Goal: Information Seeking & Learning: Check status

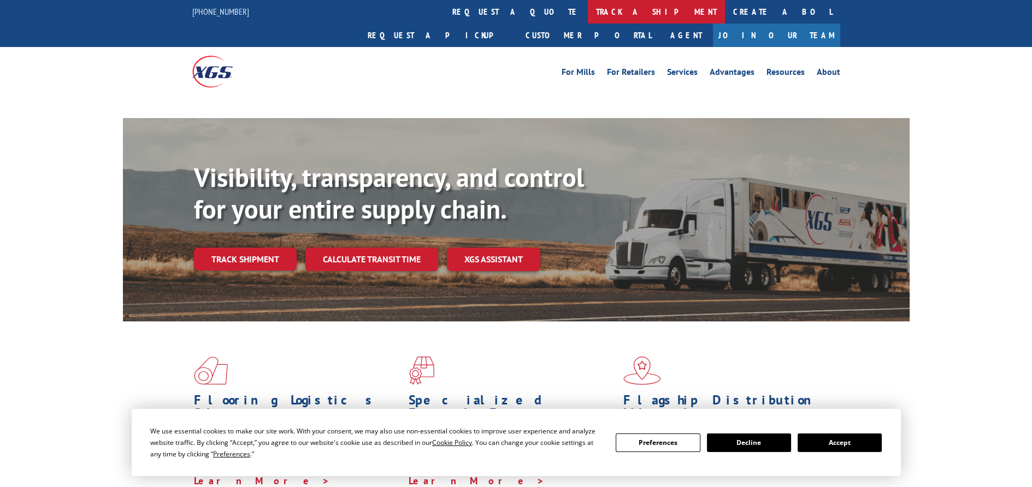
click at [588, 13] on link "track a shipment" at bounding box center [656, 11] width 137 height 23
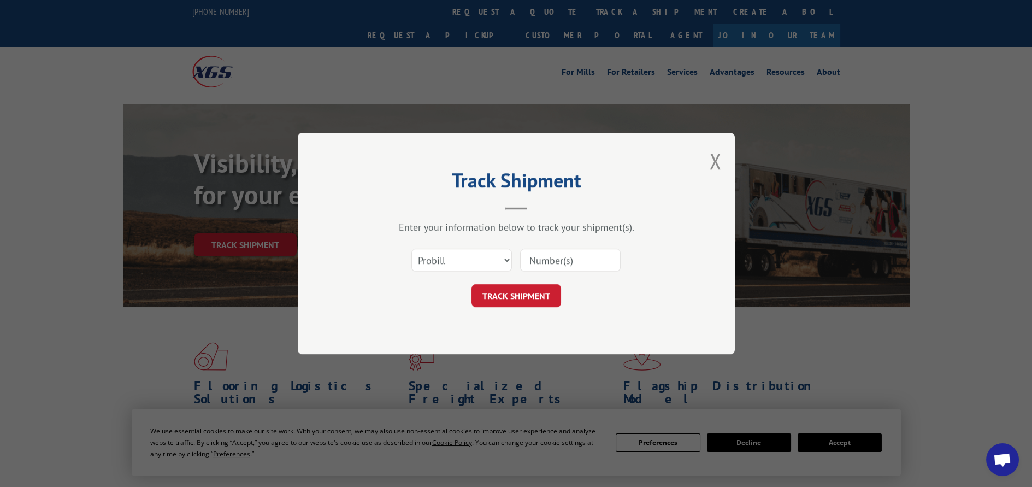
click at [501, 261] on select "Select category... Probill BOL PO" at bounding box center [461, 260] width 101 height 23
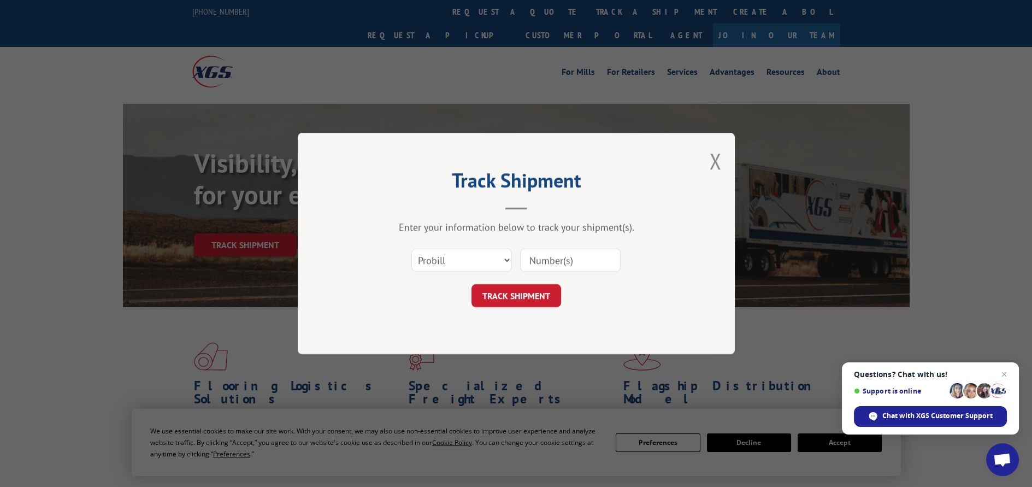
select select "po"
click at [411, 249] on select "Select category... Probill BOL PO" at bounding box center [461, 260] width 101 height 23
click at [542, 266] on input at bounding box center [570, 260] width 101 height 23
paste input "12529467"
type input "12529467"
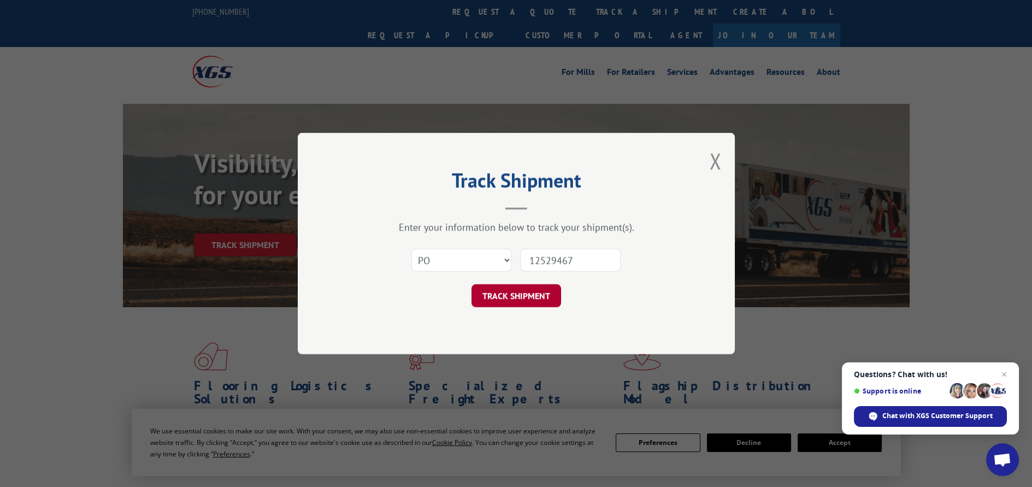
click at [528, 292] on button "TRACK SHIPMENT" at bounding box center [516, 295] width 90 height 23
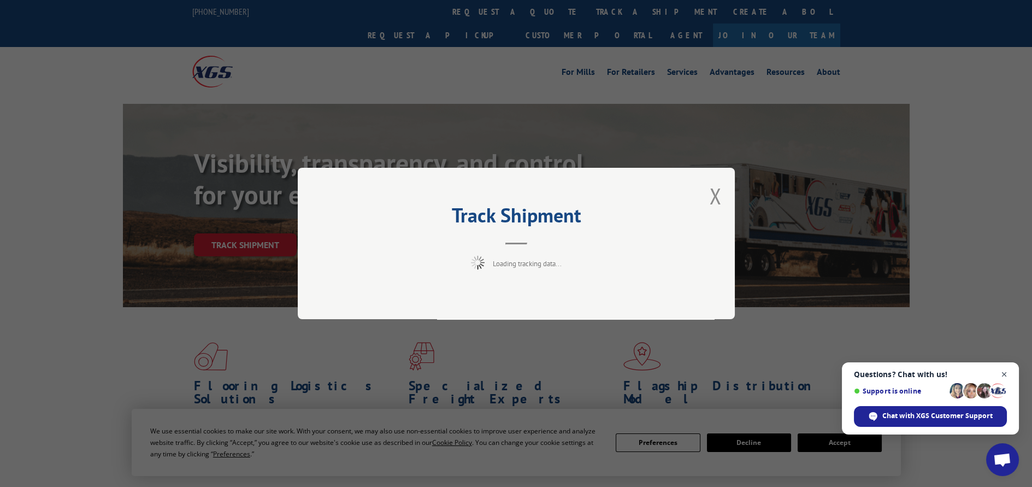
click at [1007, 372] on span "Close chat" at bounding box center [1005, 375] width 14 height 14
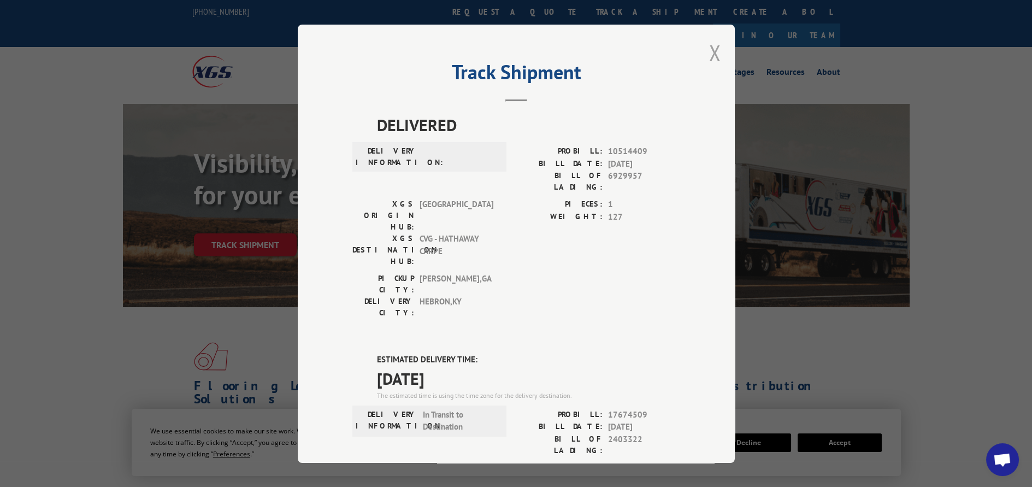
click at [713, 50] on button "Close modal" at bounding box center [715, 52] width 12 height 29
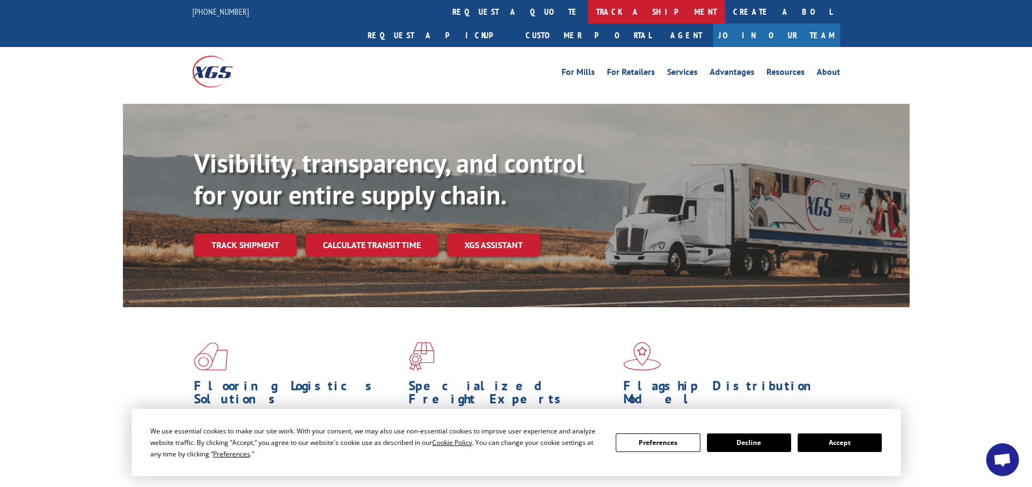
click at [588, 17] on link "track a shipment" at bounding box center [656, 11] width 137 height 23
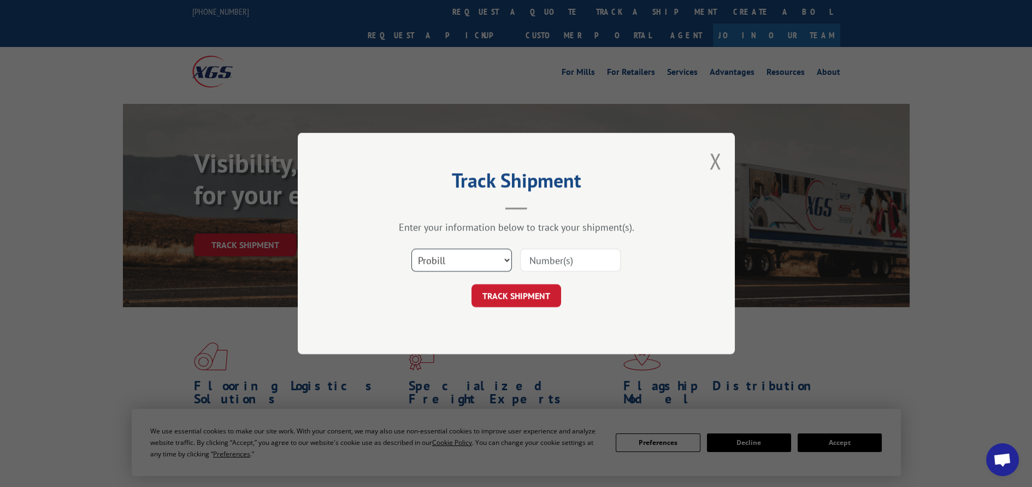
click at [506, 257] on select "Select category... Probill BOL PO" at bounding box center [461, 260] width 101 height 23
select select "po"
click at [411, 249] on select "Select category... Probill BOL PO" at bounding box center [461, 260] width 101 height 23
click at [535, 266] on input at bounding box center [570, 260] width 101 height 23
paste input "12529526"
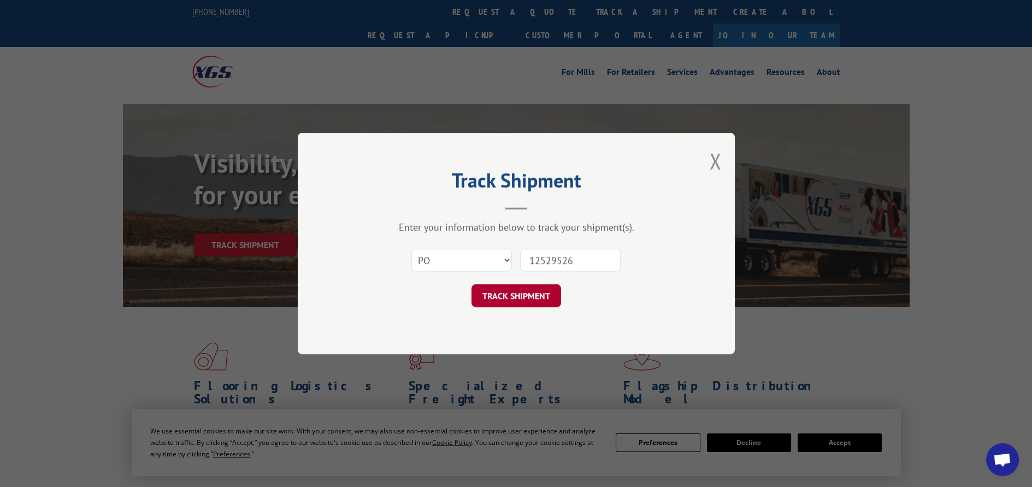
type input "12529526"
click at [524, 298] on button "TRACK SHIPMENT" at bounding box center [516, 295] width 90 height 23
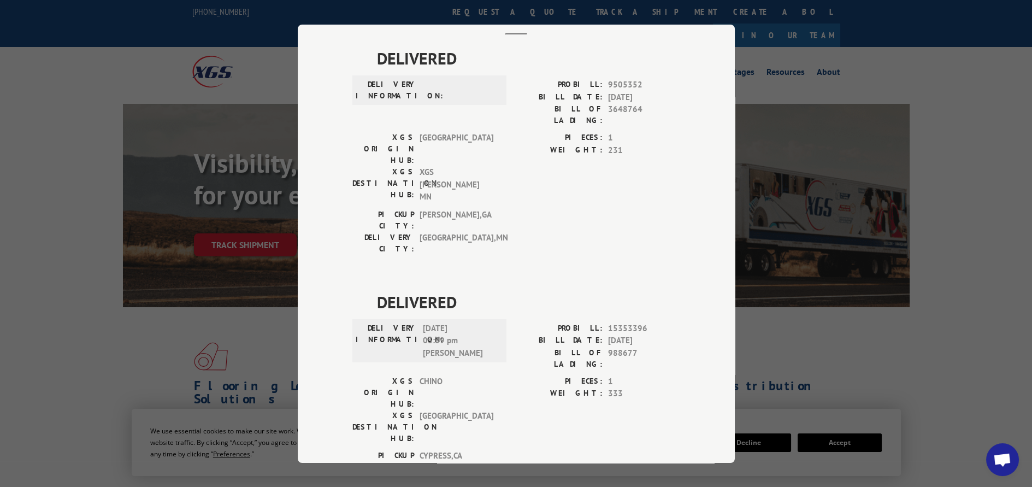
scroll to position [61, 0]
